Goal: Find specific page/section

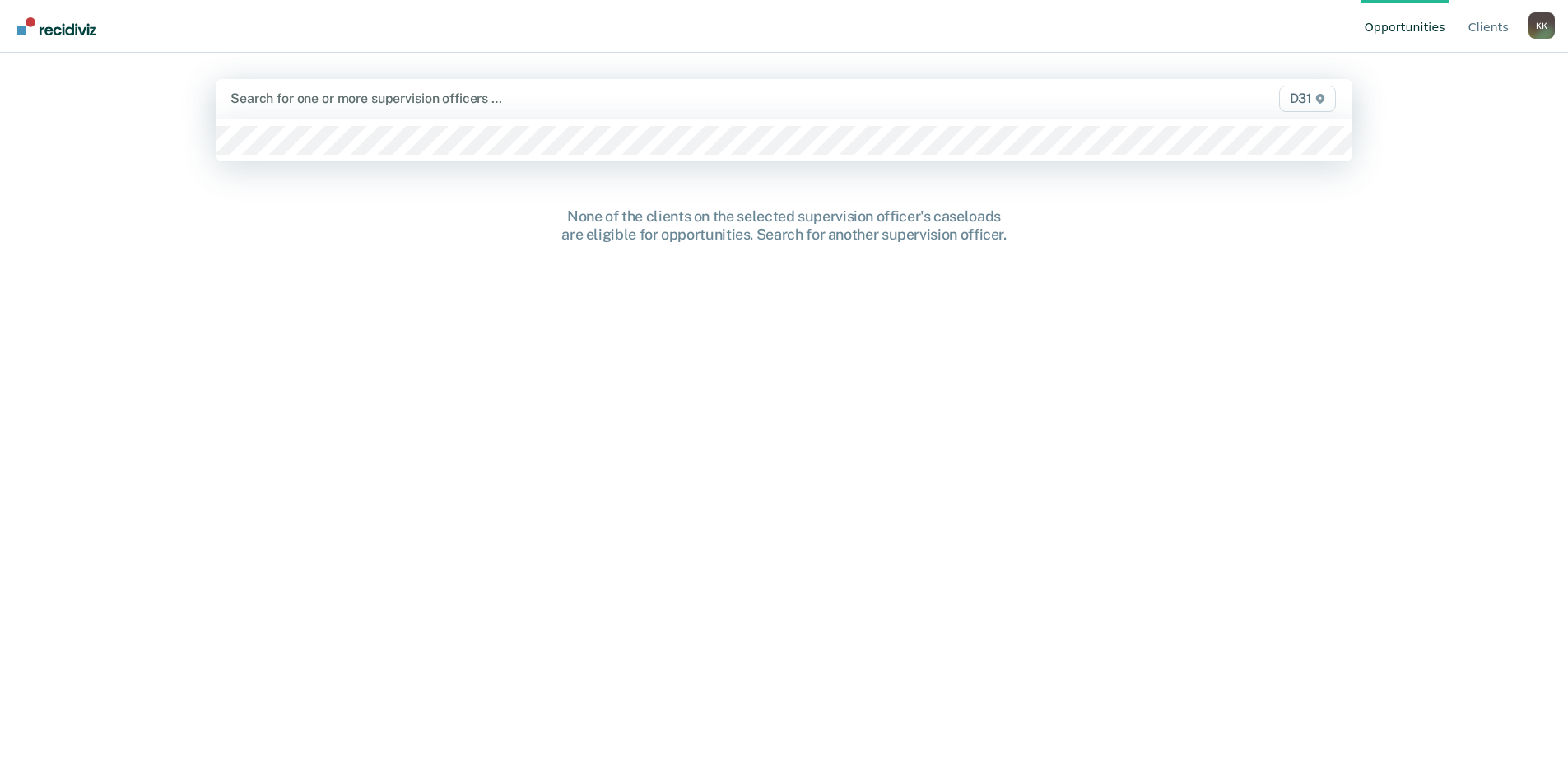
click at [385, 106] on div at bounding box center [616, 98] width 774 height 19
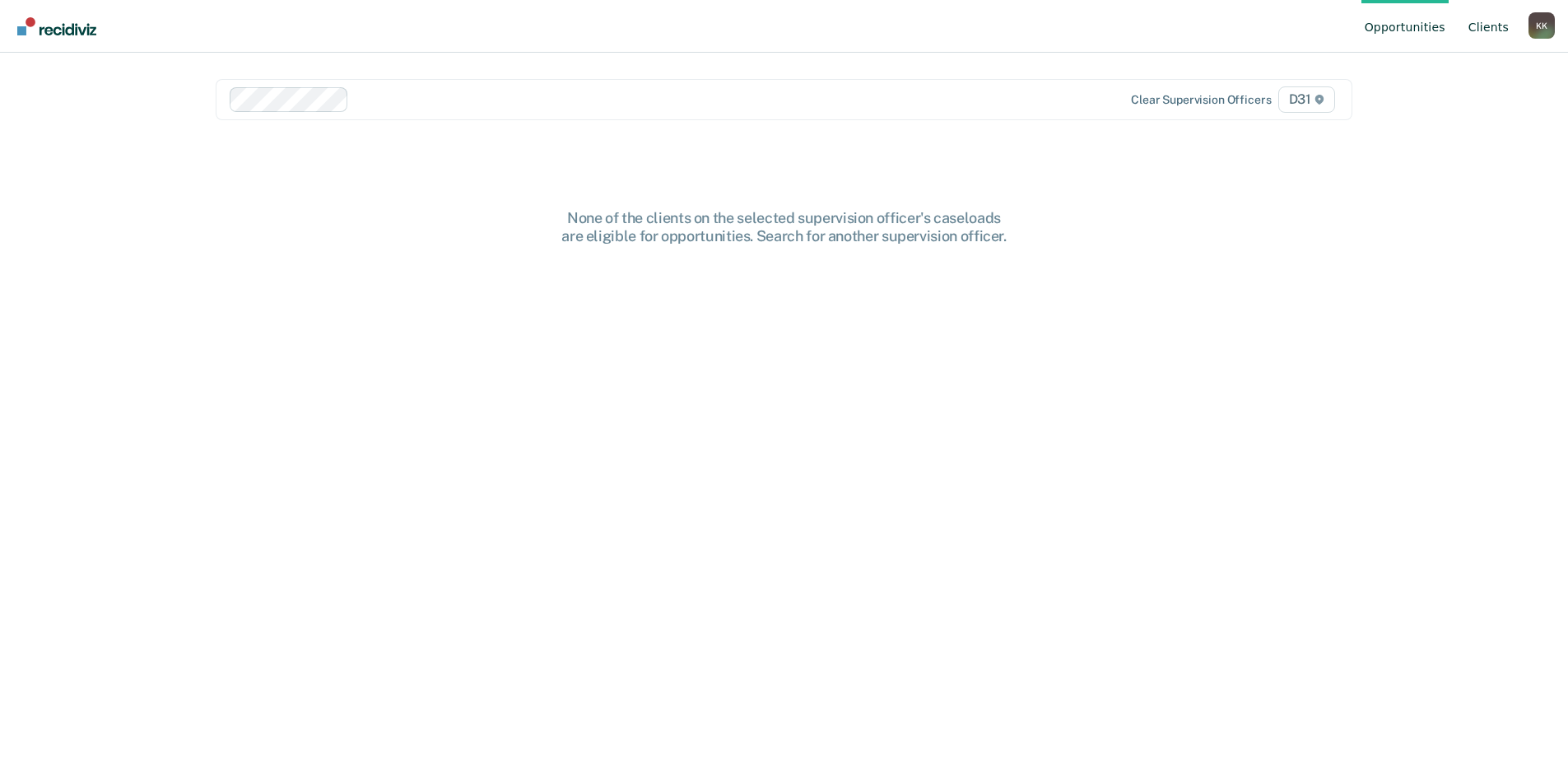
click at [1496, 29] on link "Client s" at bounding box center [1489, 26] width 47 height 53
